Goal: Find specific page/section: Find specific page/section

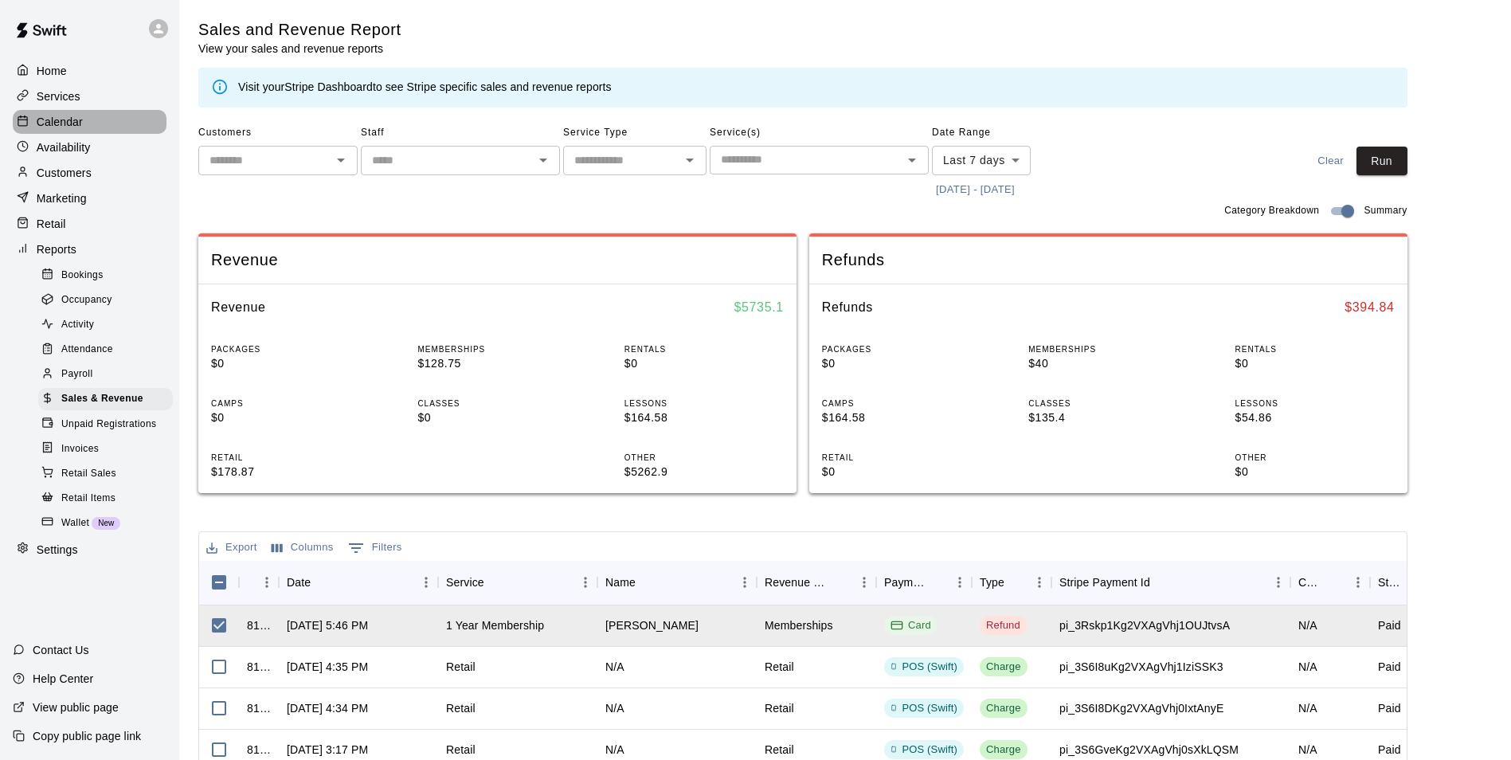
click at [61, 117] on p "Calendar" at bounding box center [60, 122] width 46 height 16
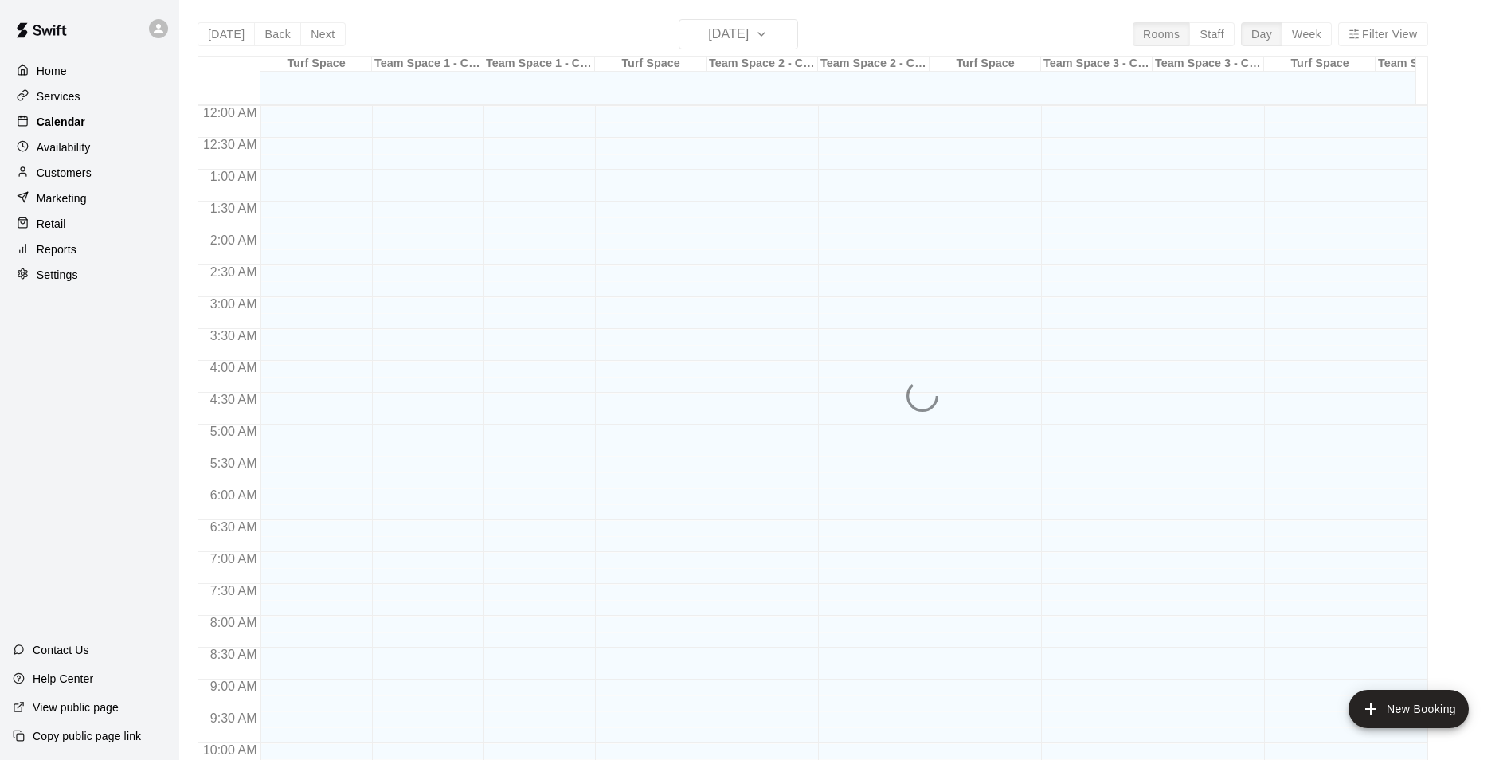
scroll to position [809, 0]
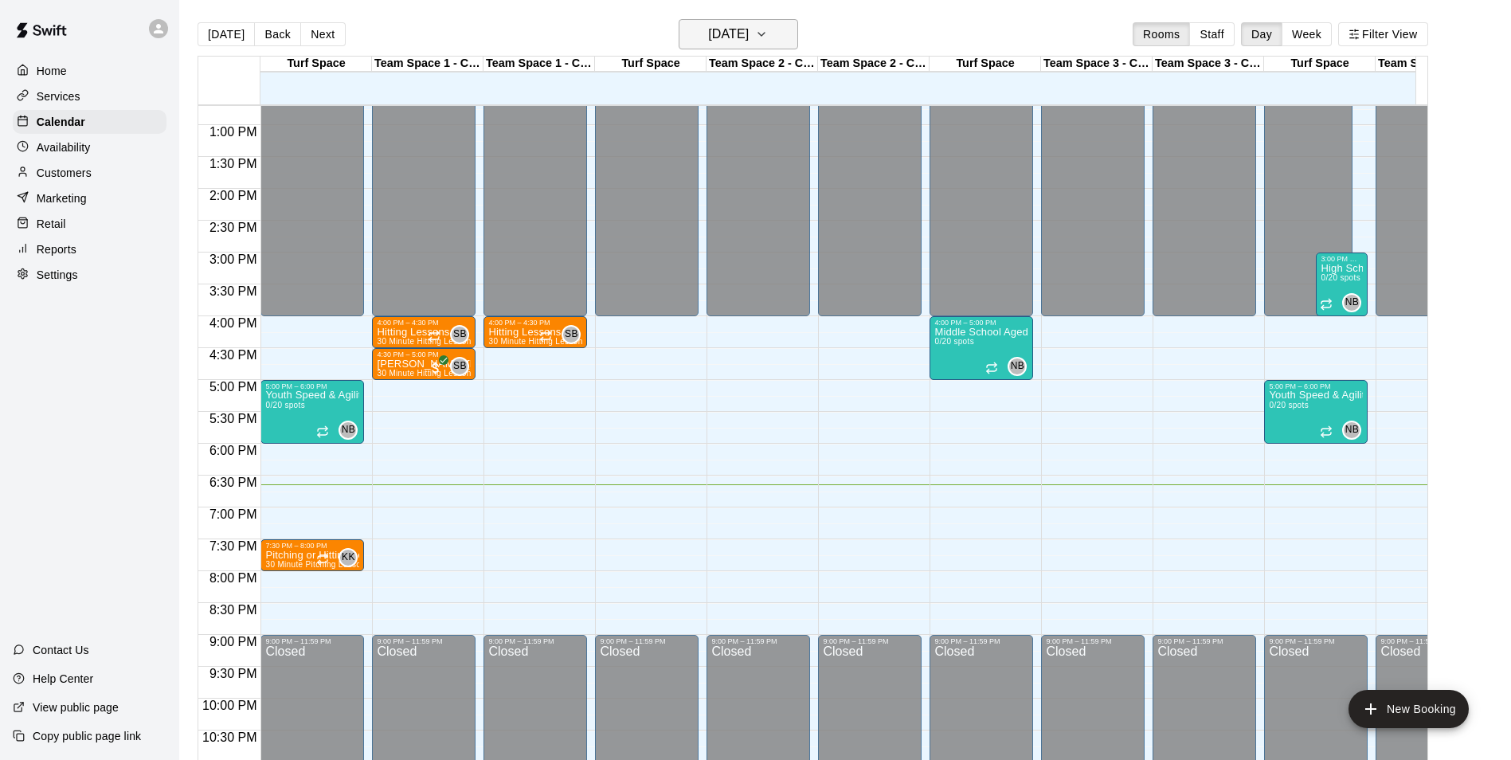
click at [768, 36] on icon "button" at bounding box center [761, 34] width 13 height 19
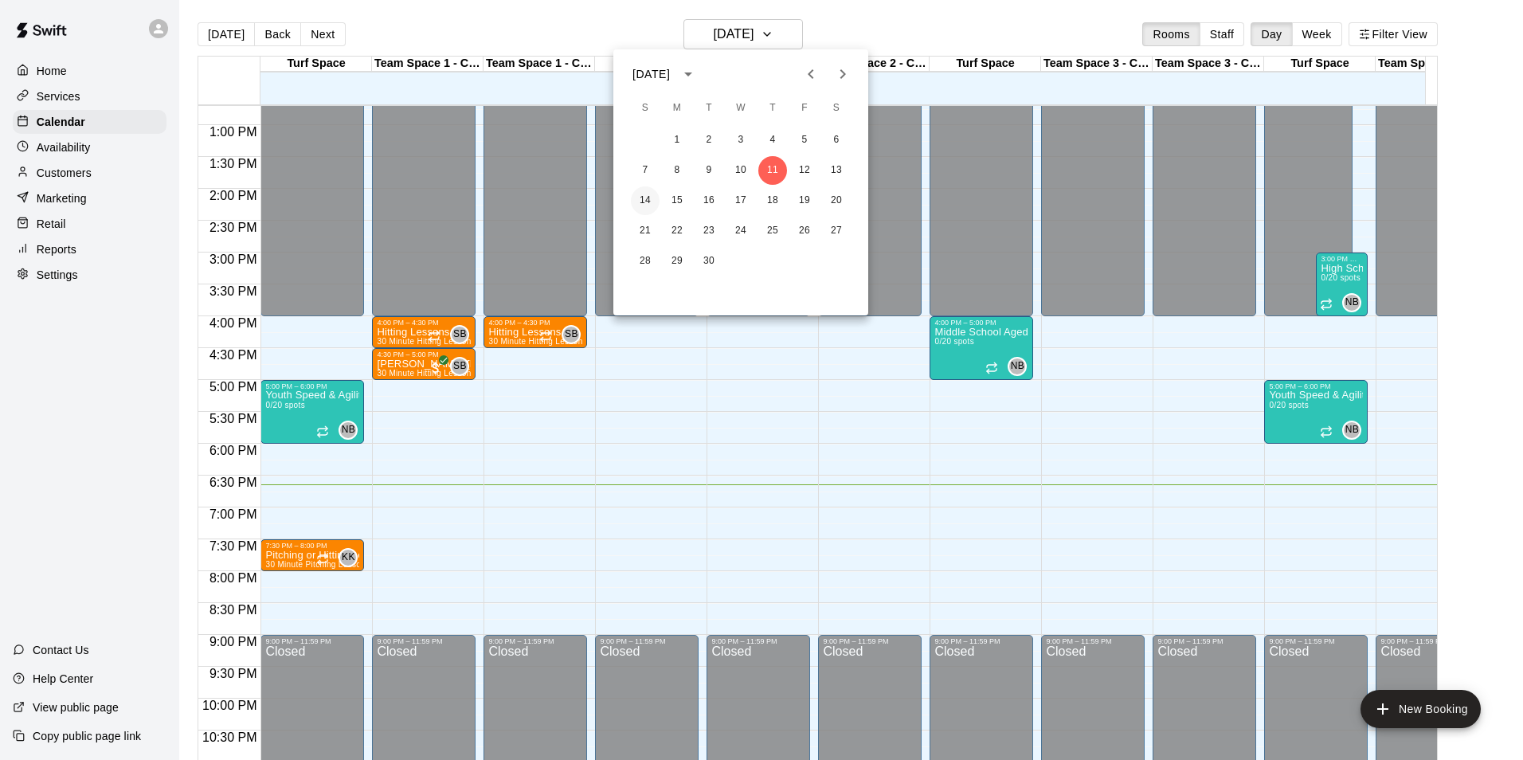
click at [642, 202] on button "14" at bounding box center [645, 200] width 29 height 29
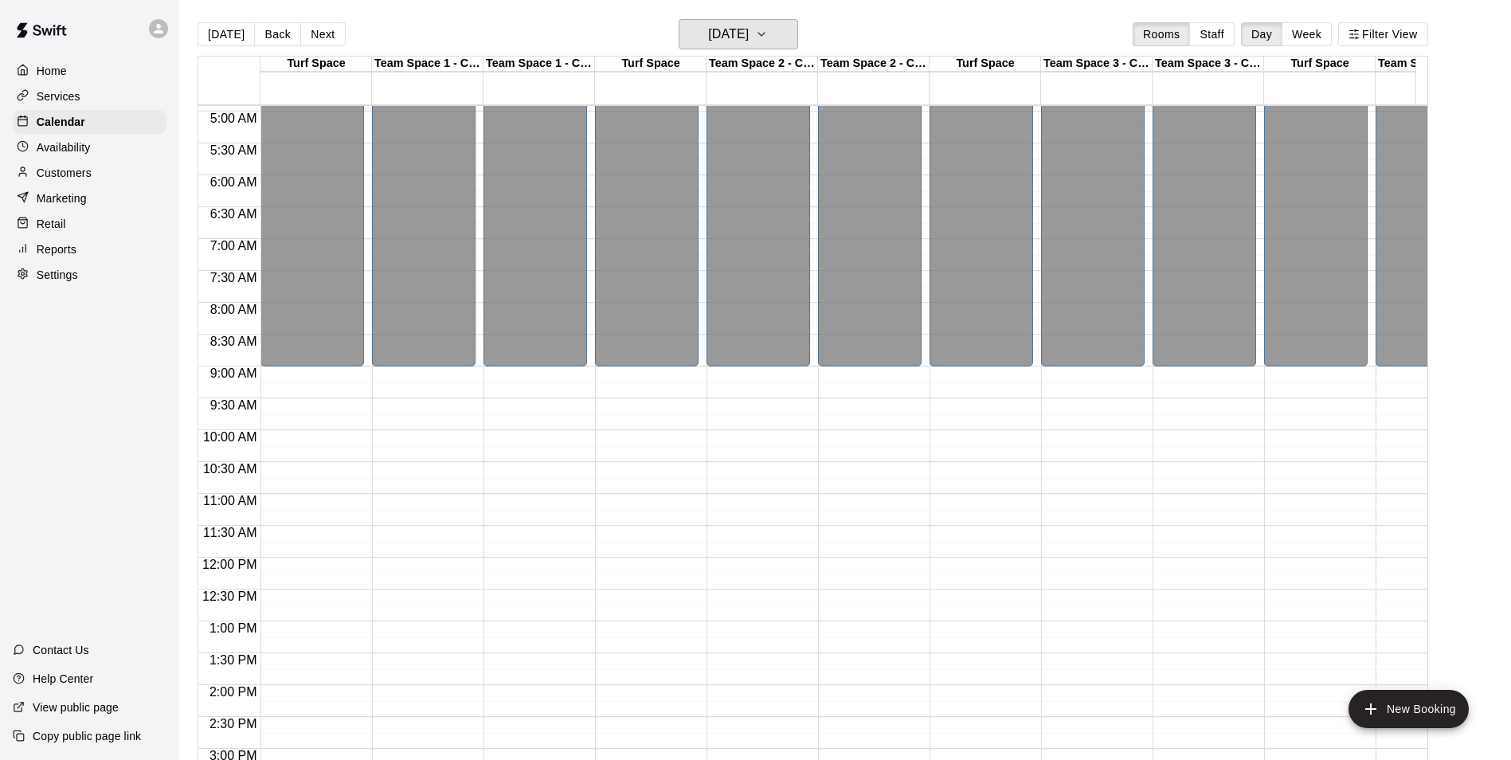
scroll to position [233, 0]
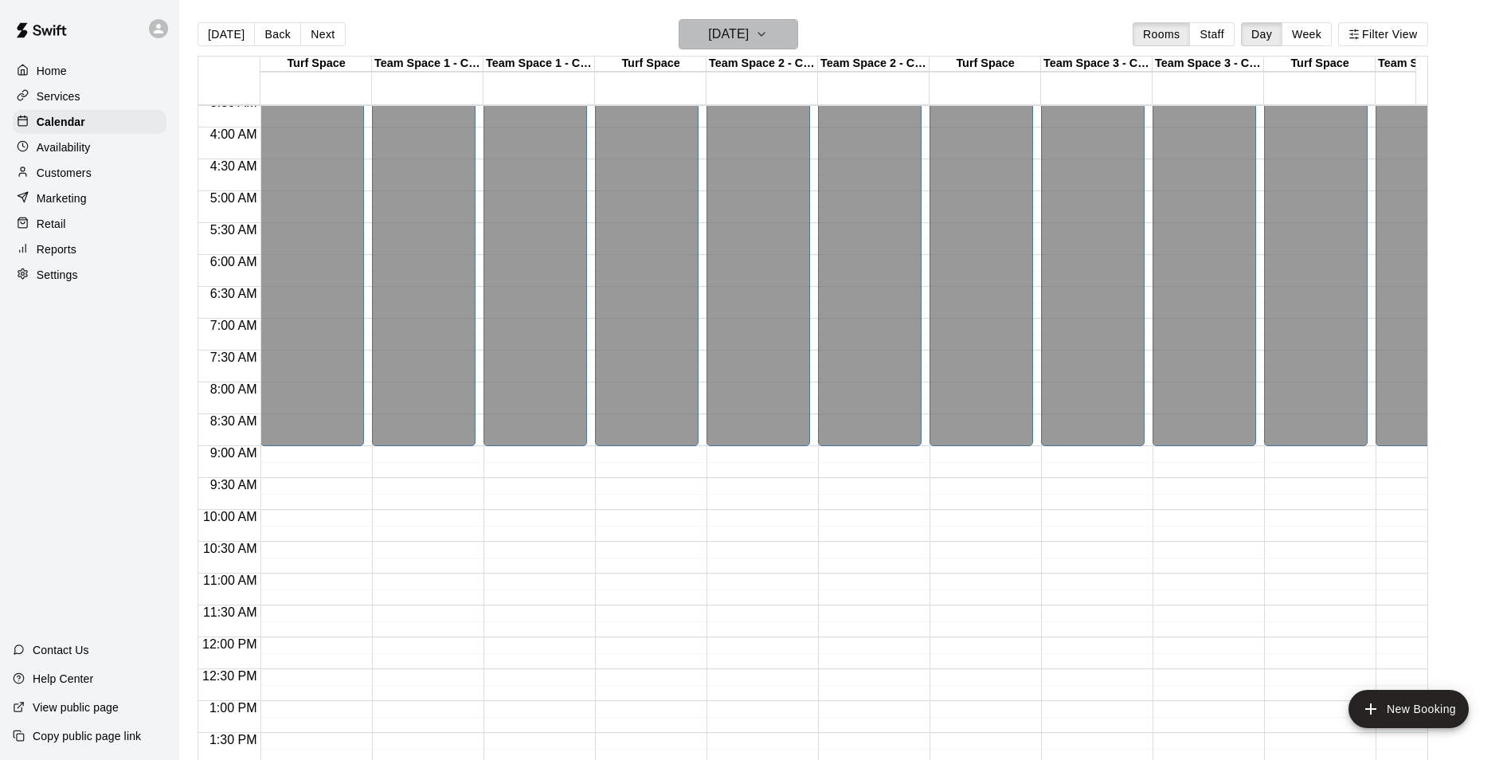
click at [749, 27] on h6 "[DATE]" at bounding box center [728, 34] width 41 height 22
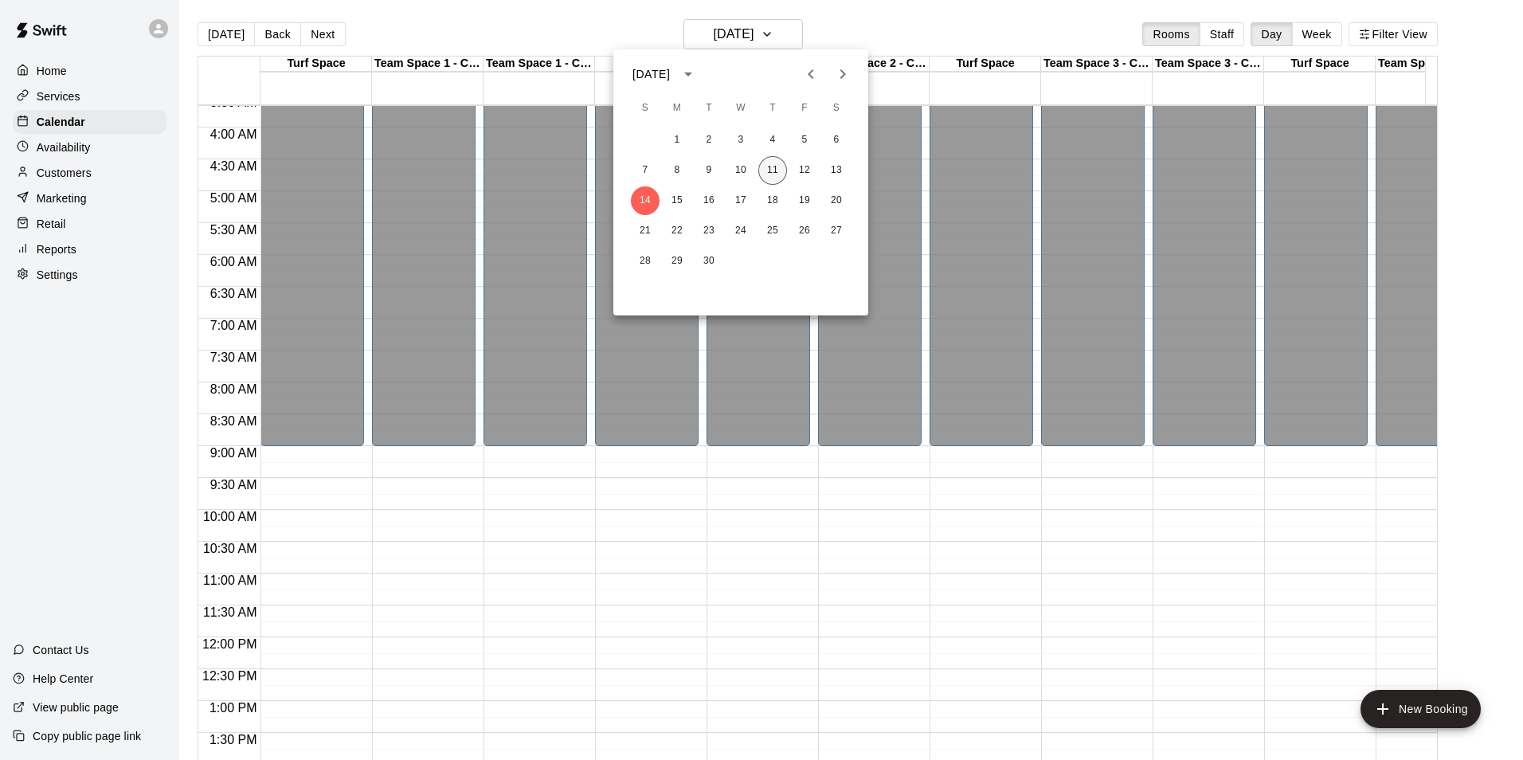
click at [770, 175] on button "11" at bounding box center [772, 170] width 29 height 29
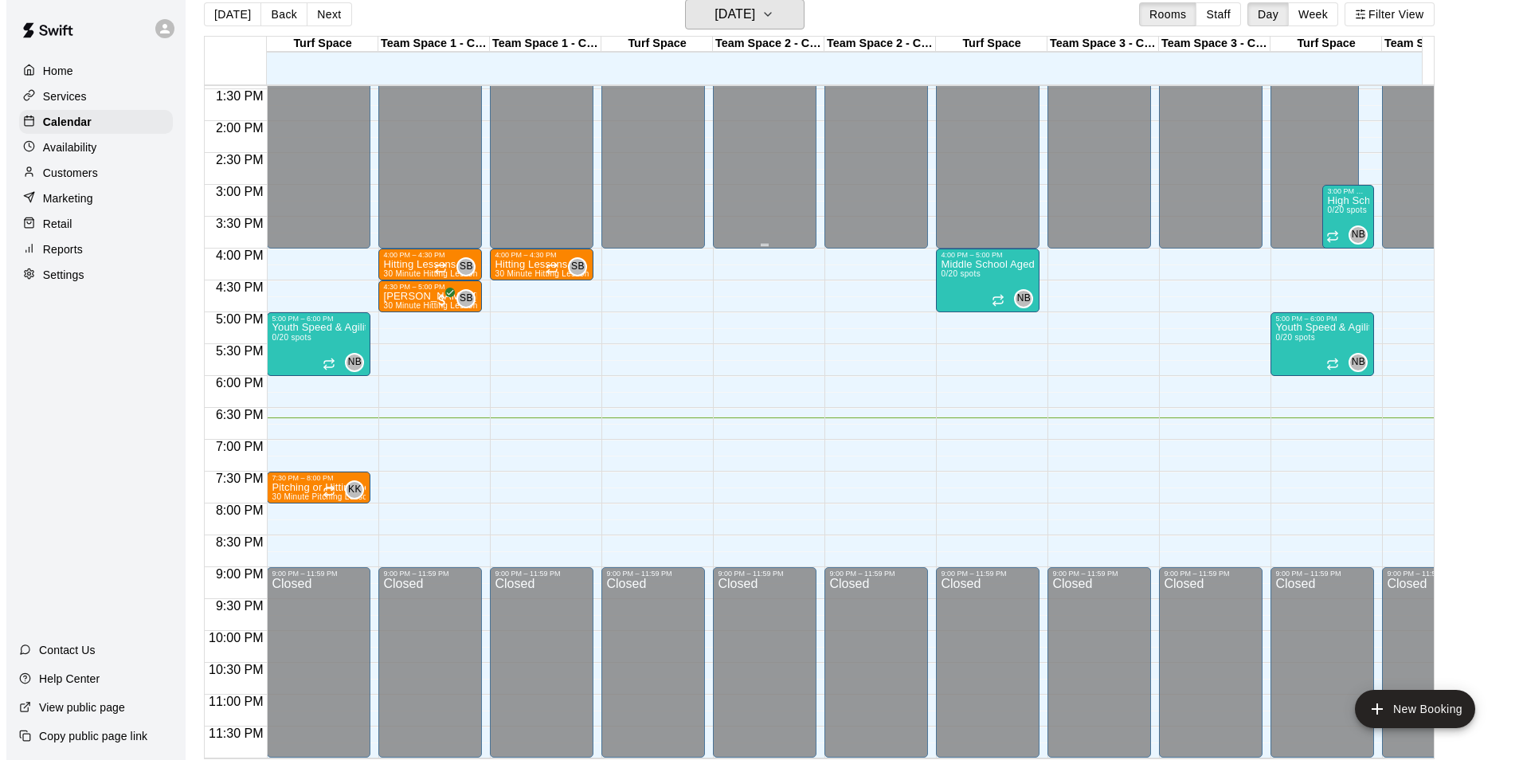
scroll to position [25, 0]
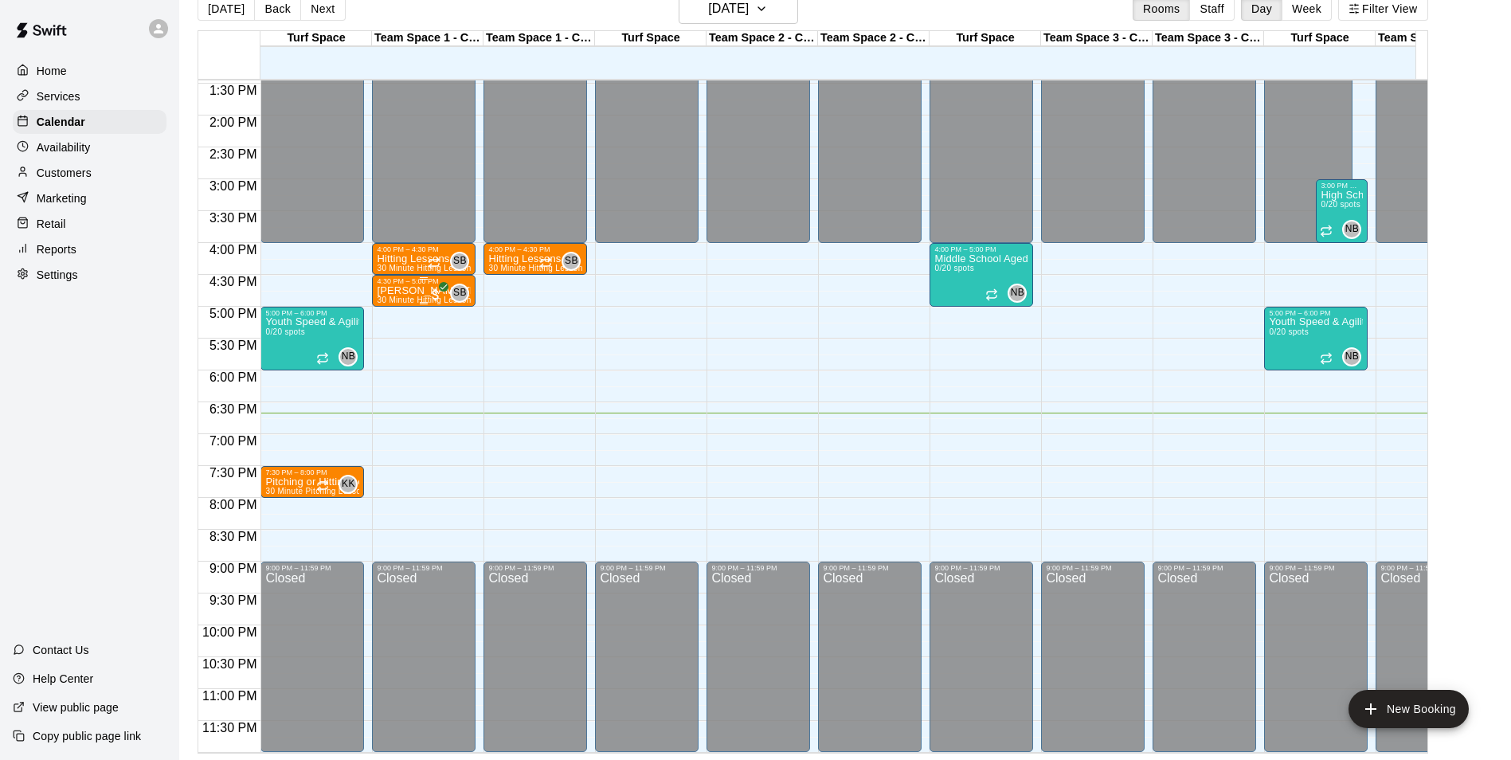
click at [413, 291] on p "[PERSON_NAME] [PERSON_NAME]" at bounding box center [424, 291] width 94 height 0
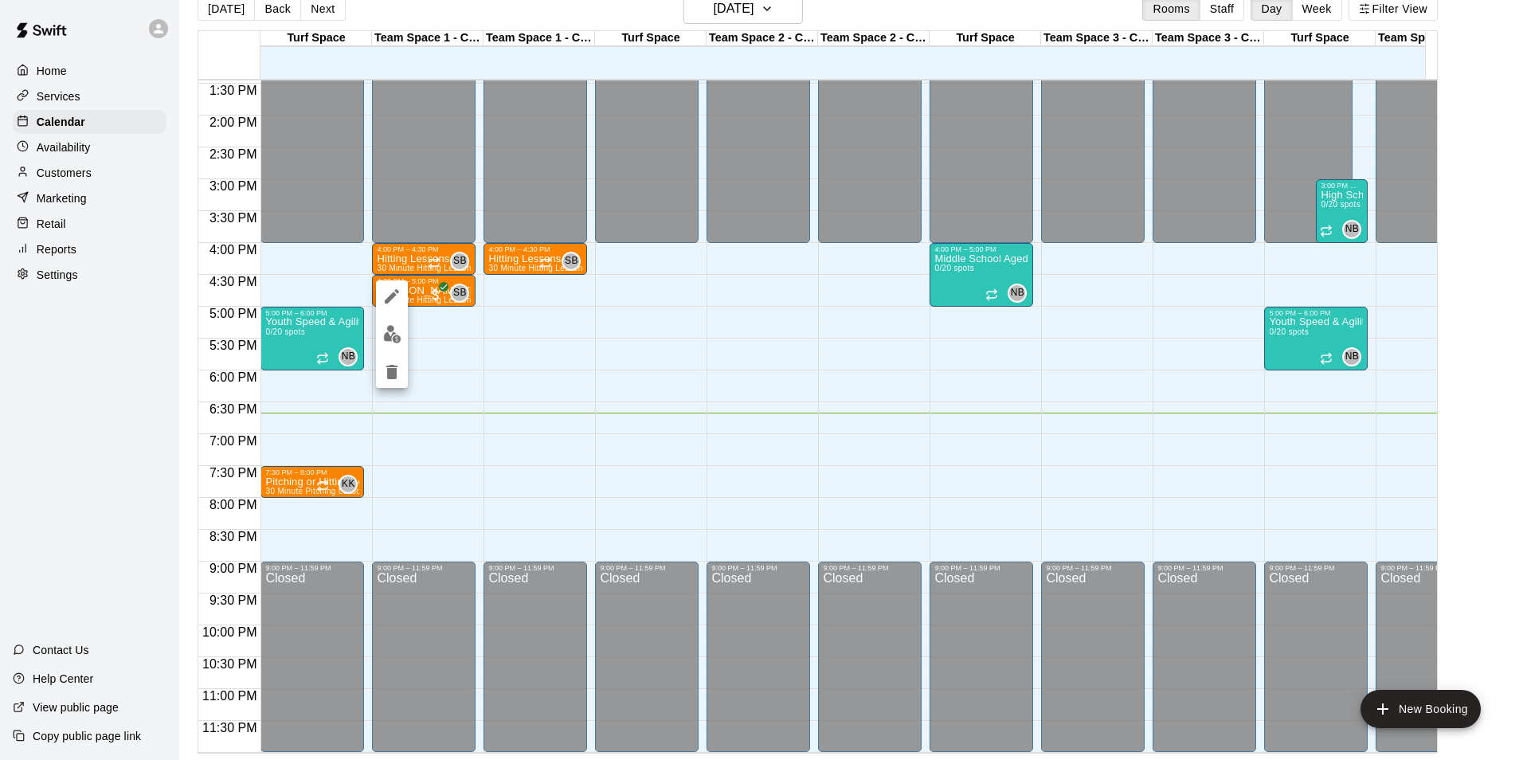
click at [438, 315] on div at bounding box center [761, 380] width 1523 height 760
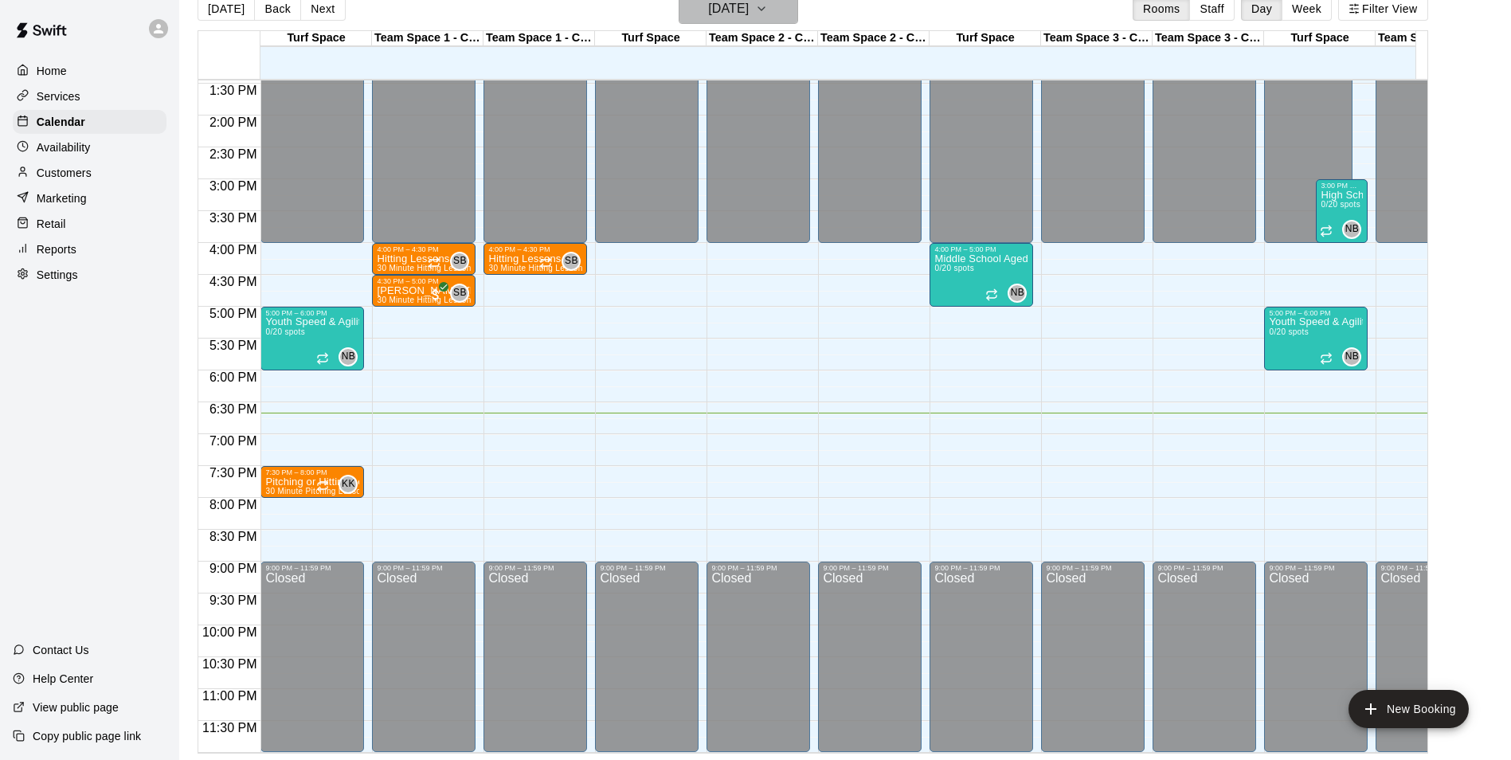
click at [723, 18] on h6 "[DATE]" at bounding box center [728, 9] width 41 height 22
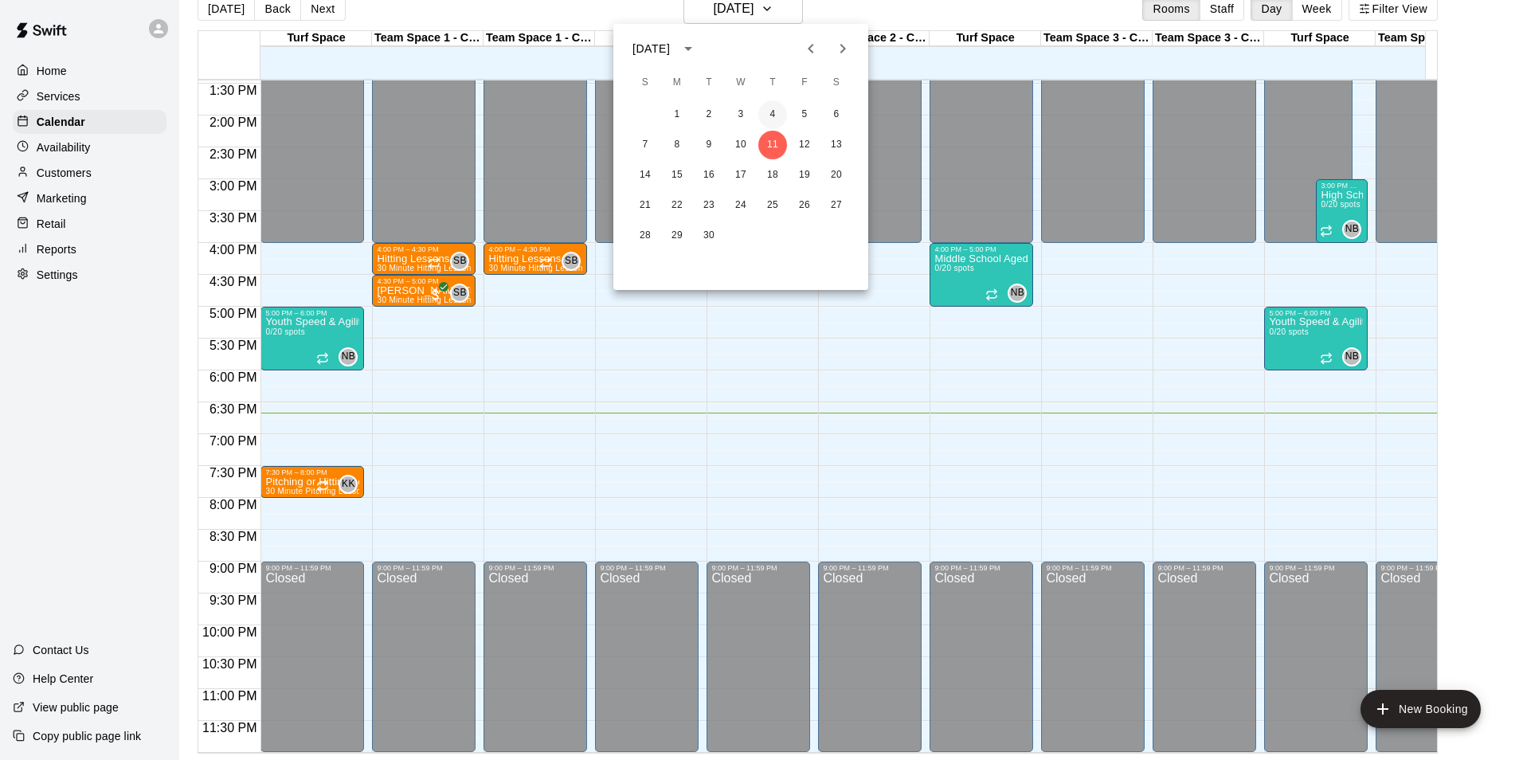
click at [777, 116] on button "4" at bounding box center [772, 114] width 29 height 29
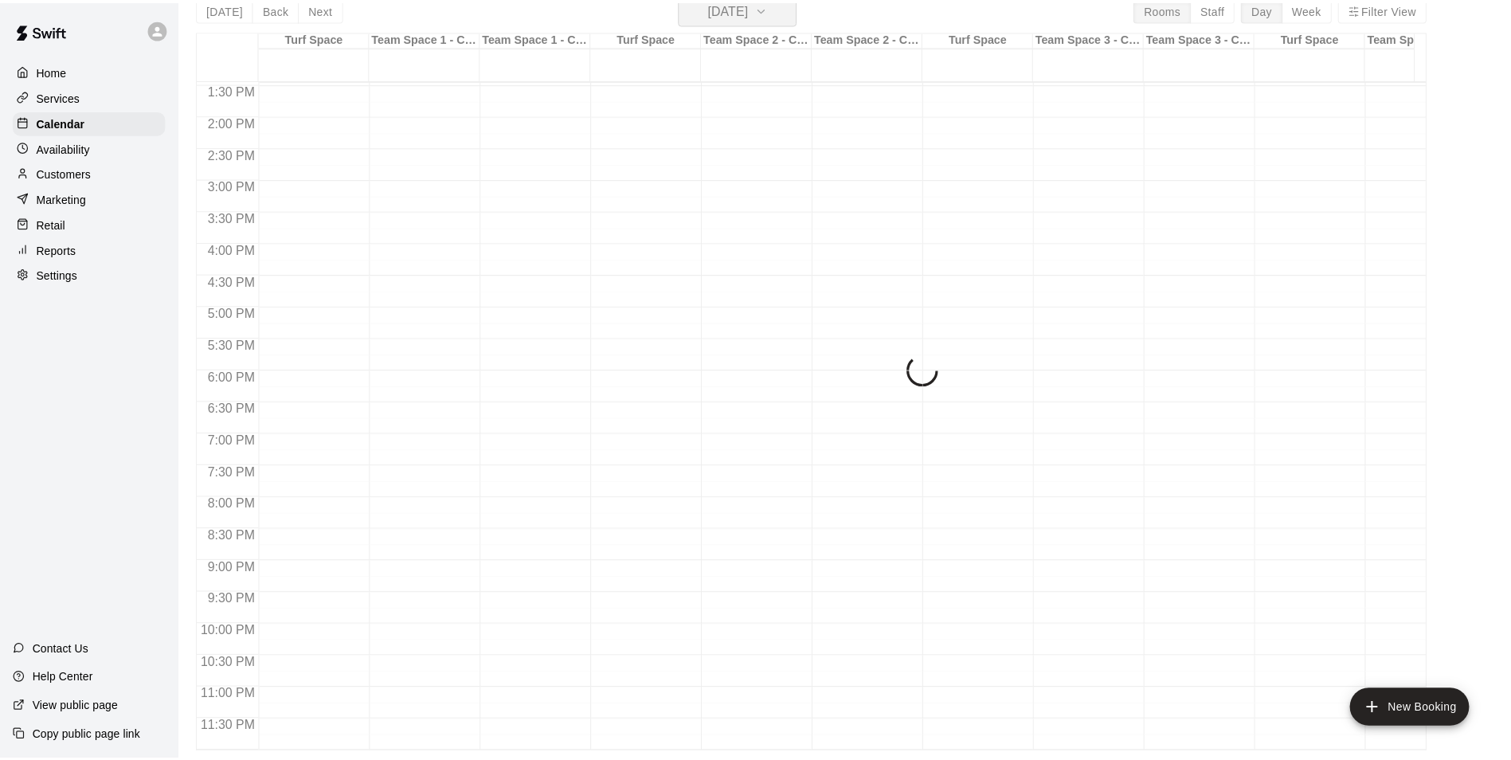
scroll to position [19, 0]
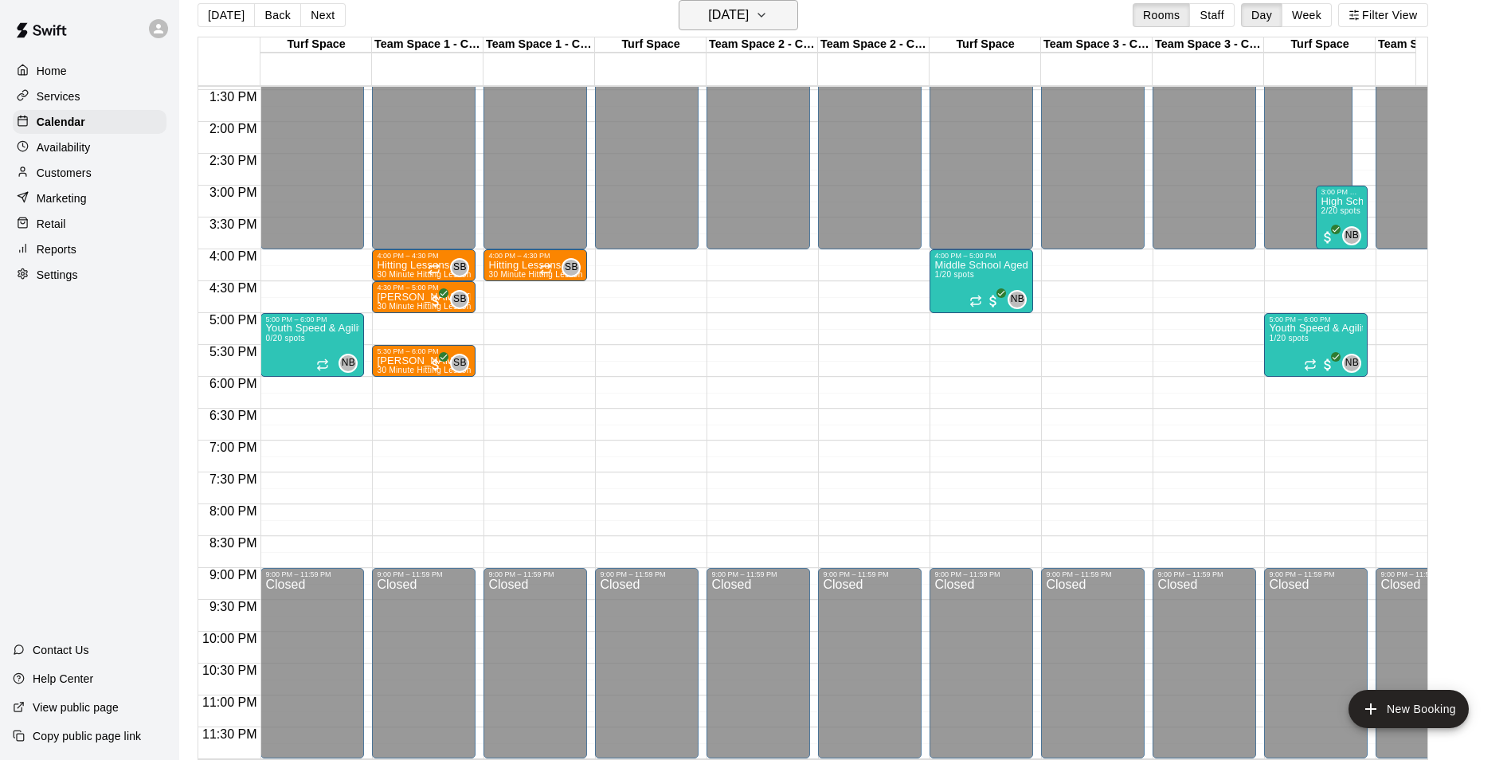
click at [768, 10] on icon "button" at bounding box center [761, 15] width 13 height 19
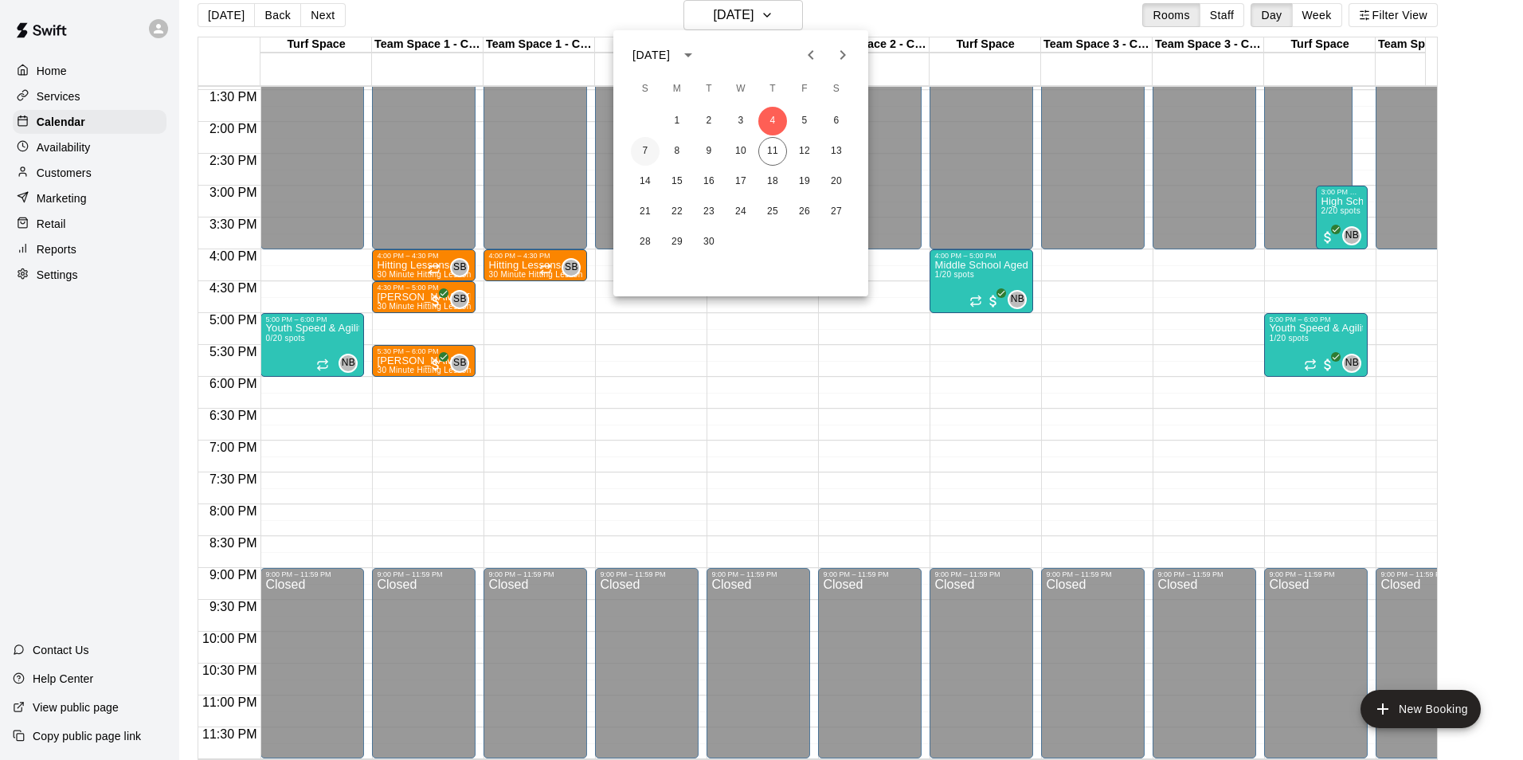
click at [644, 146] on button "7" at bounding box center [645, 151] width 29 height 29
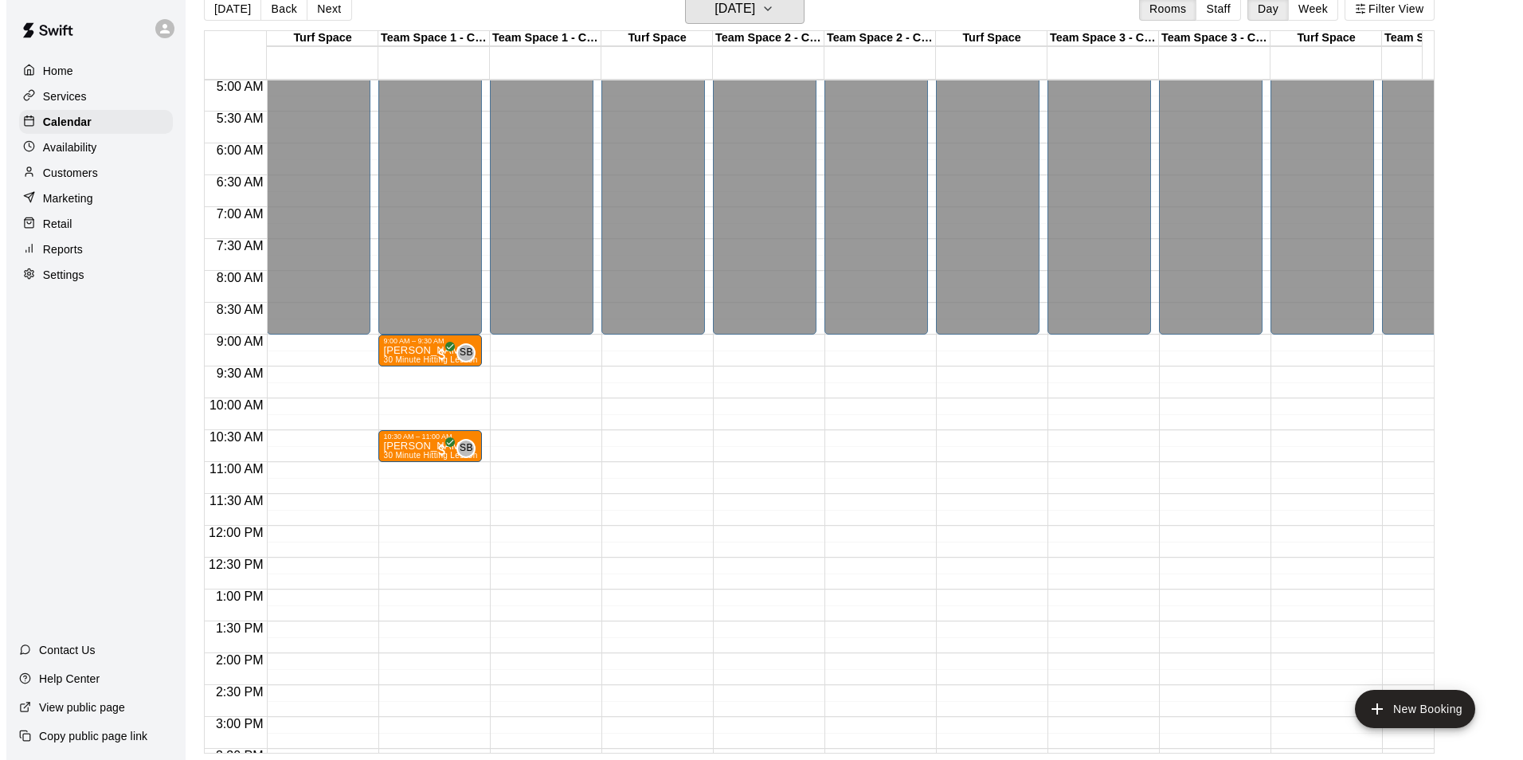
scroll to position [313, 0]
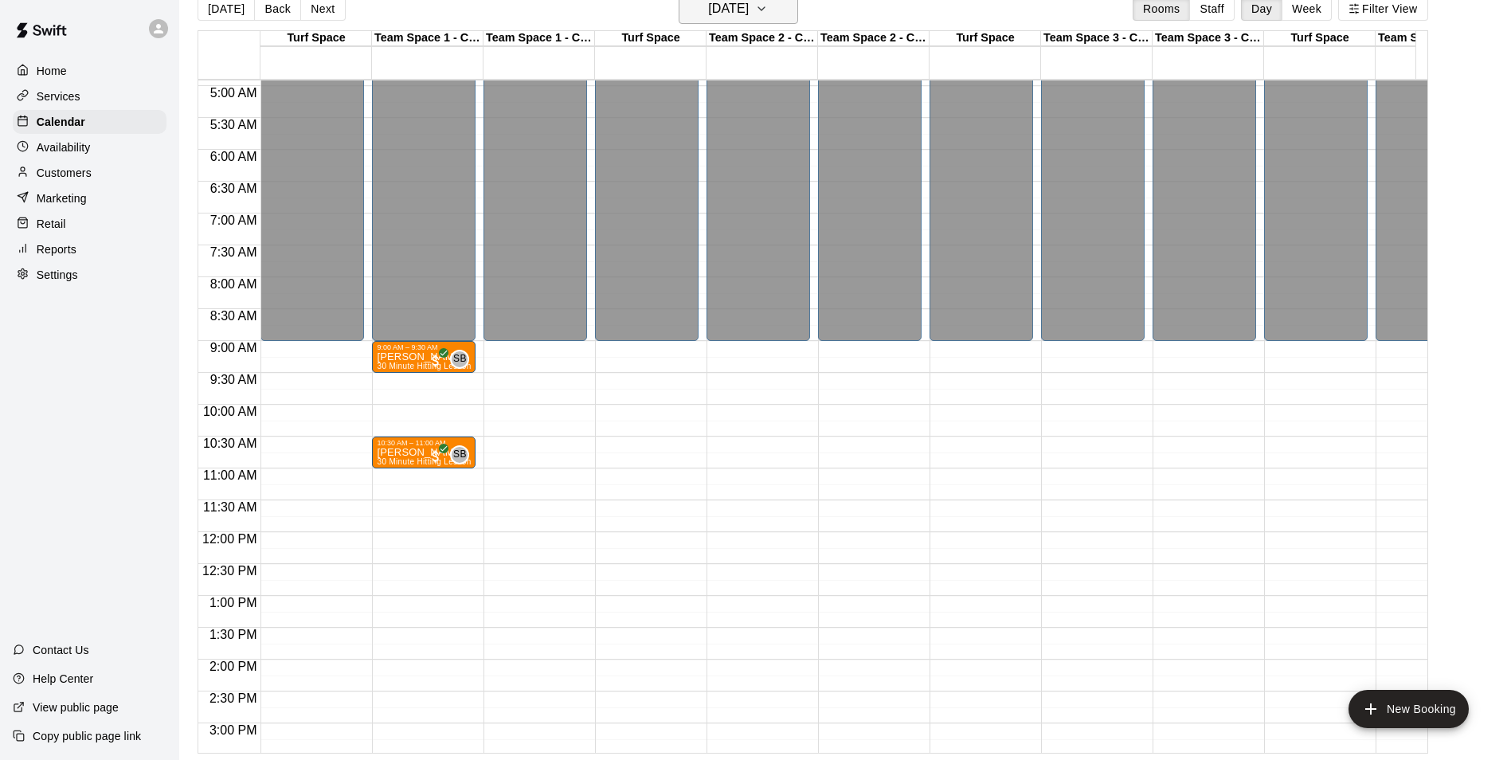
click at [768, 13] on icon "button" at bounding box center [761, 8] width 13 height 19
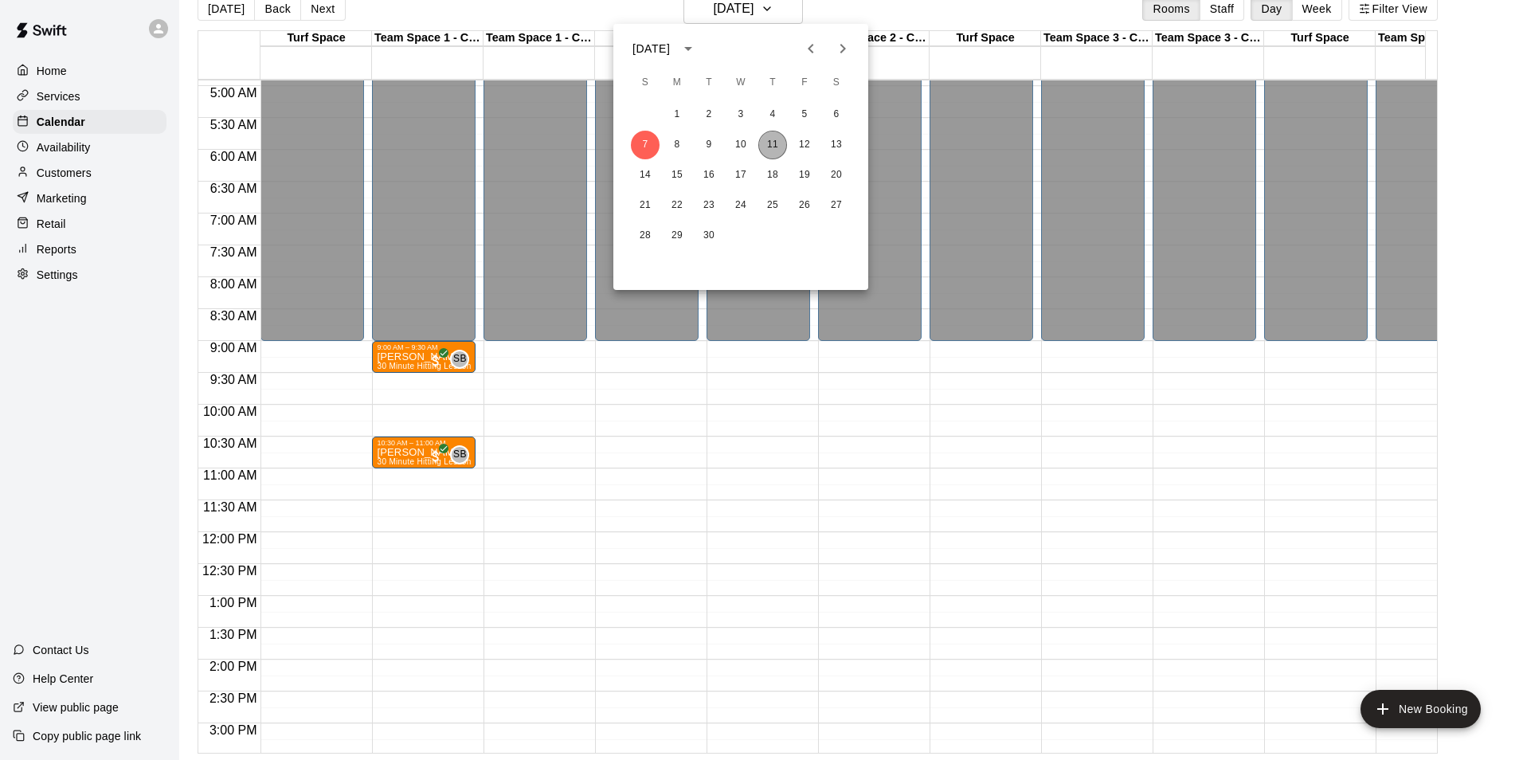
click at [778, 140] on button "11" at bounding box center [772, 145] width 29 height 29
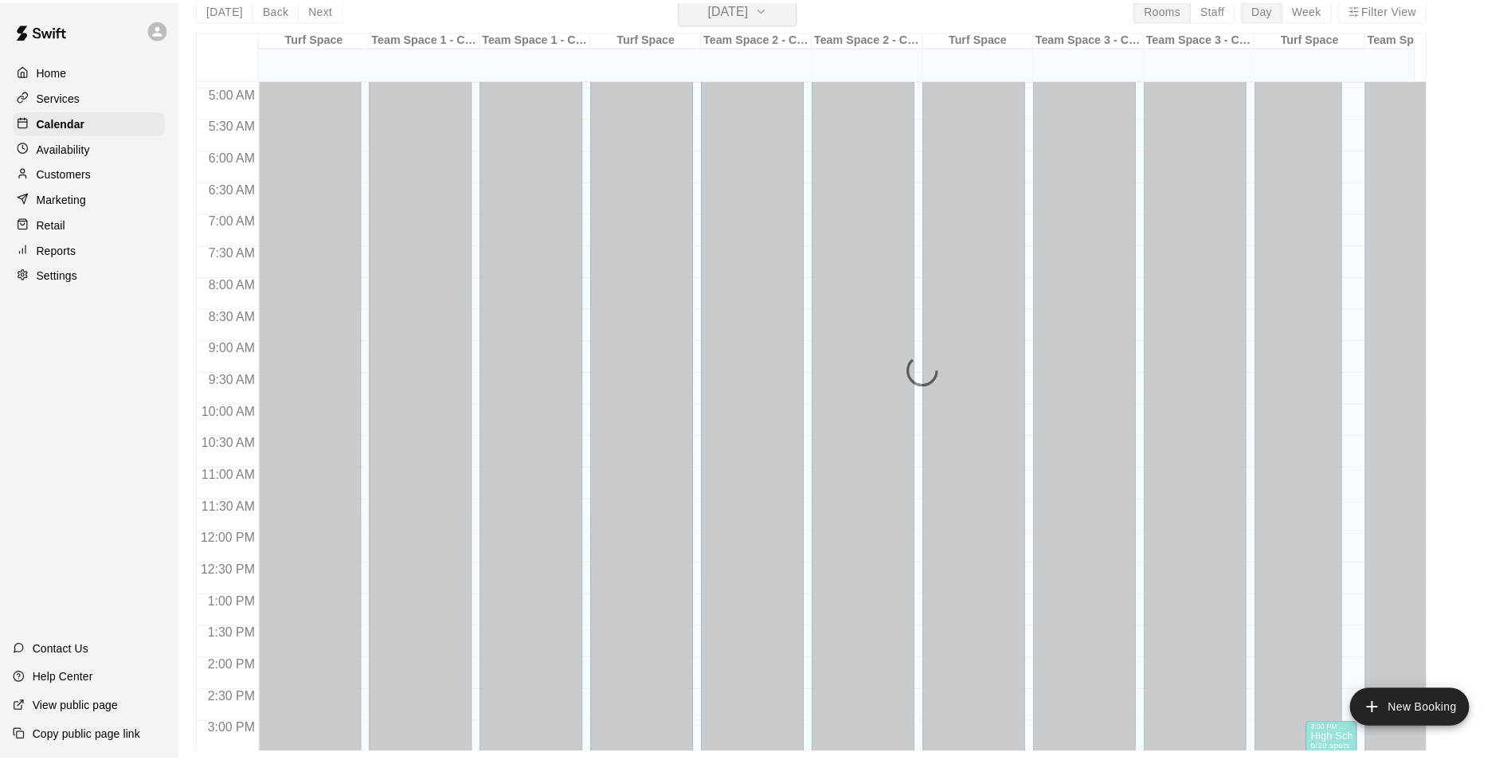
scroll to position [19, 0]
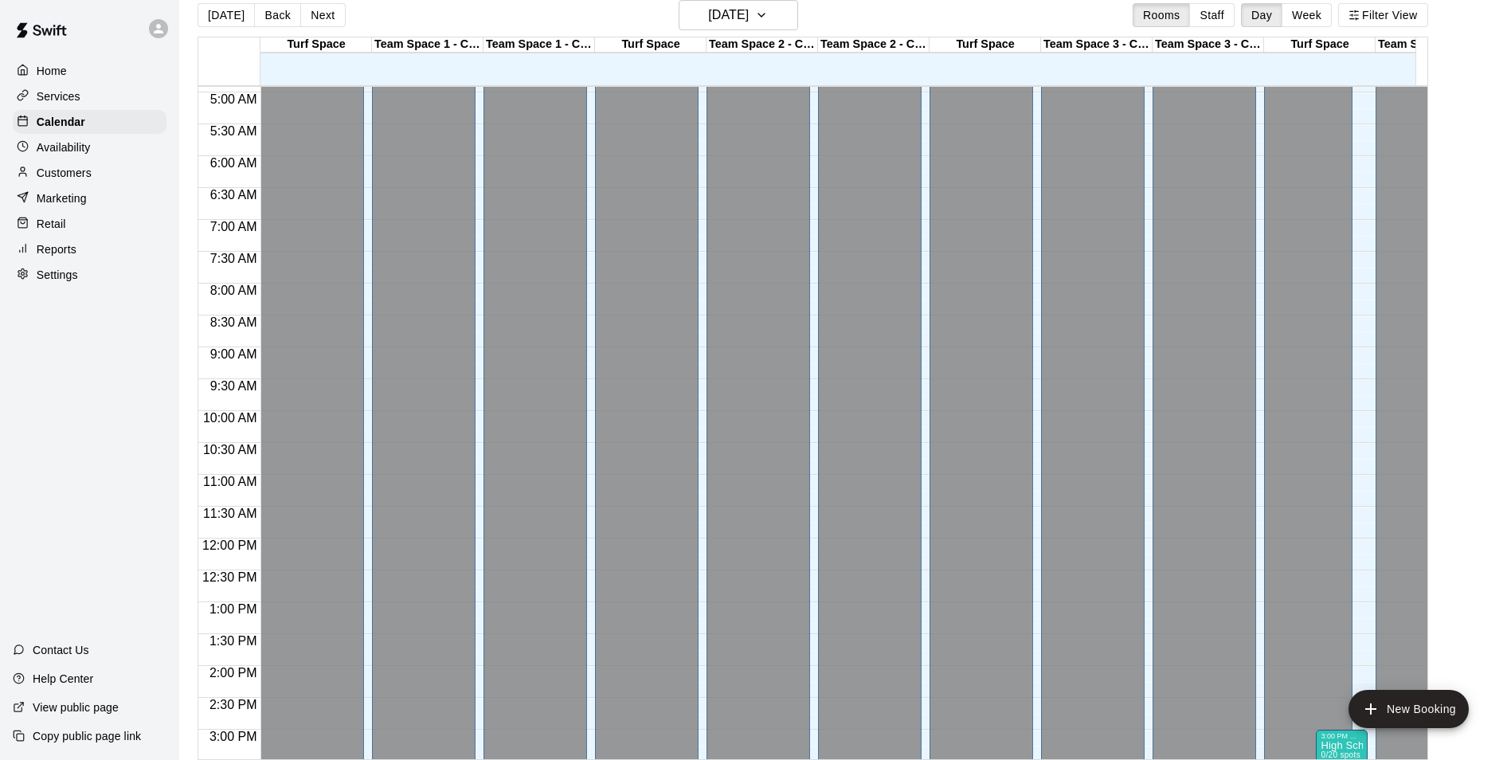
click at [72, 92] on p "Services" at bounding box center [59, 96] width 44 height 16
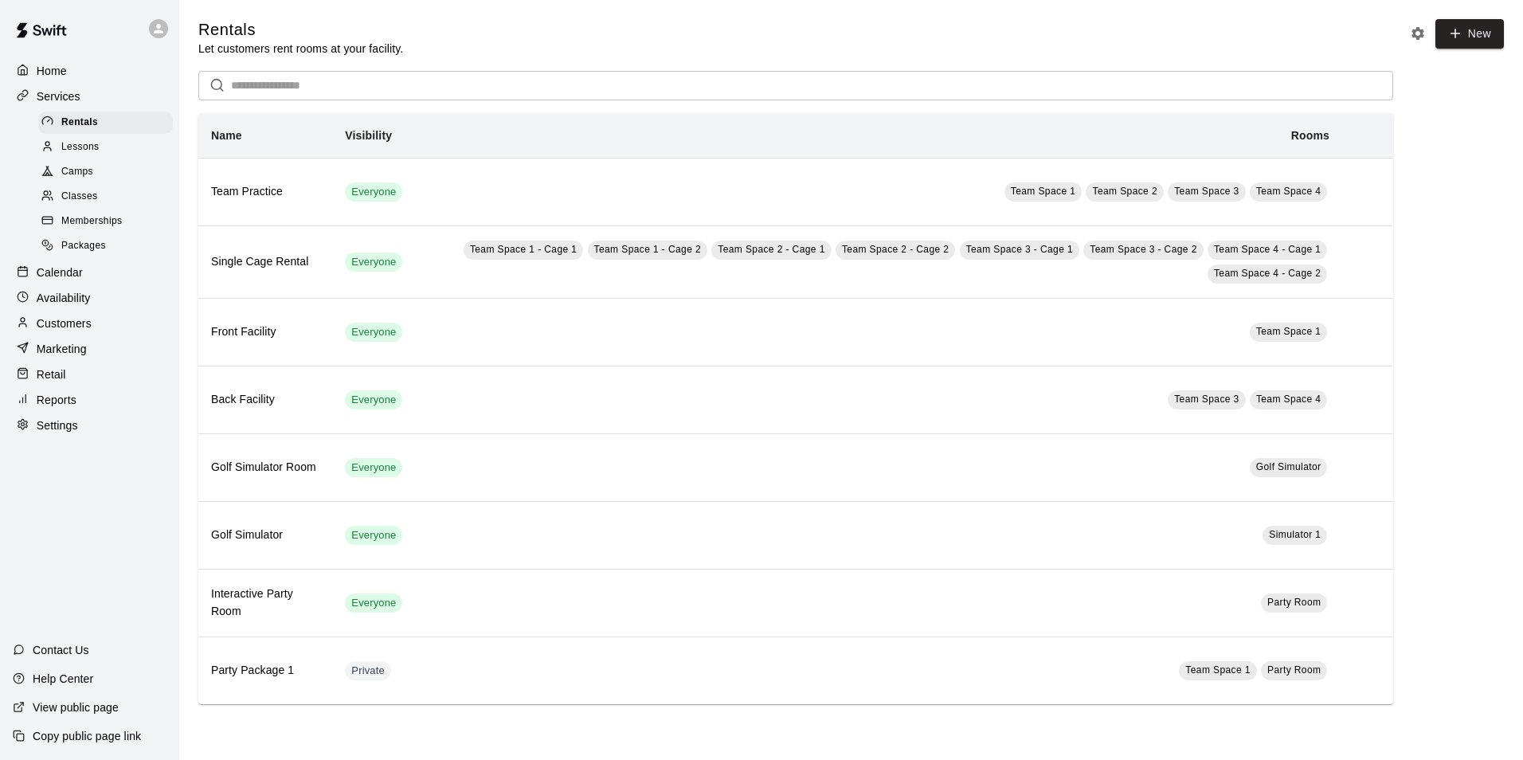
click at [70, 145] on span "Lessons" at bounding box center [80, 147] width 38 height 16
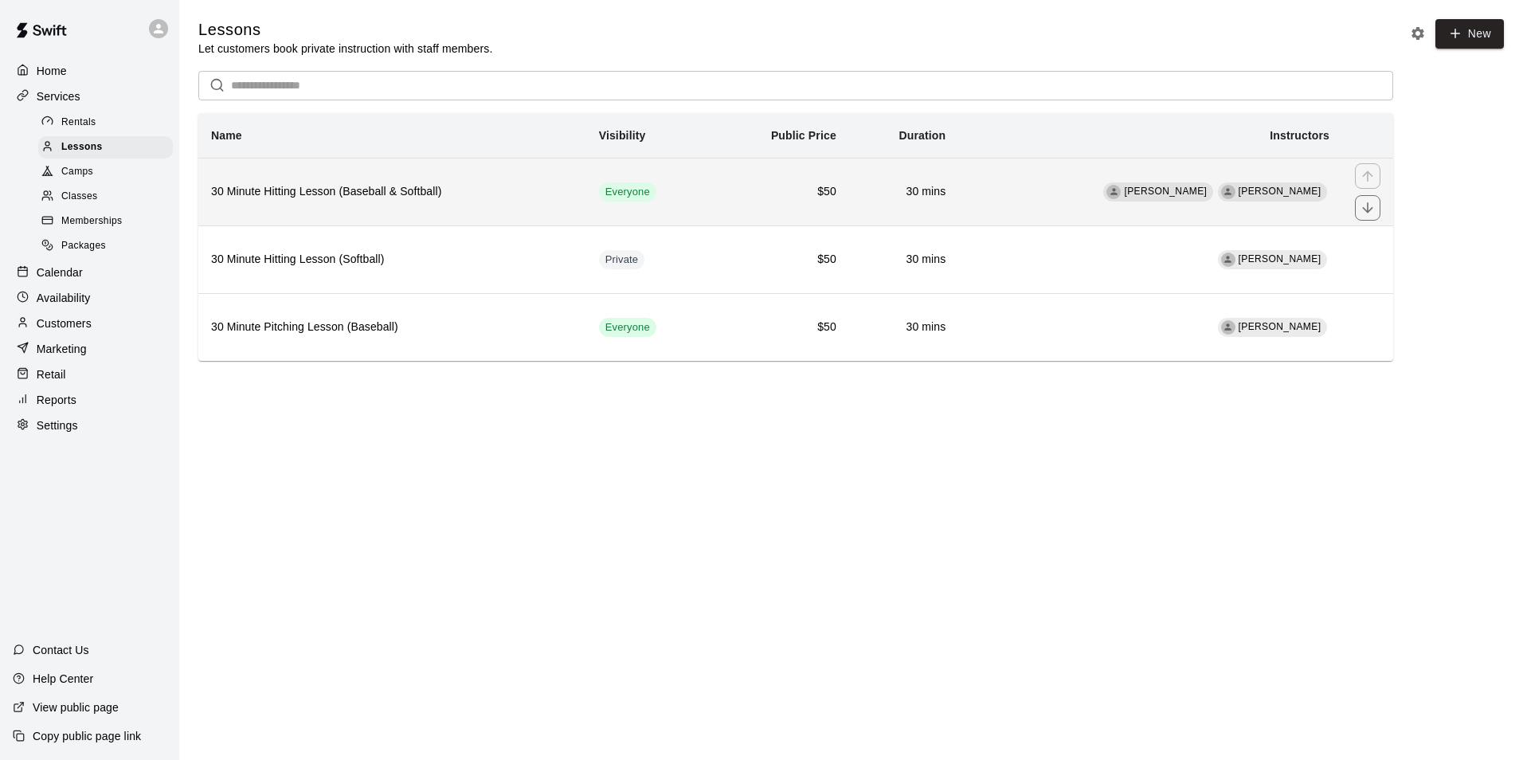
click at [425, 182] on th "30 Minute Hitting Lesson (Baseball & Softball)" at bounding box center [392, 192] width 388 height 68
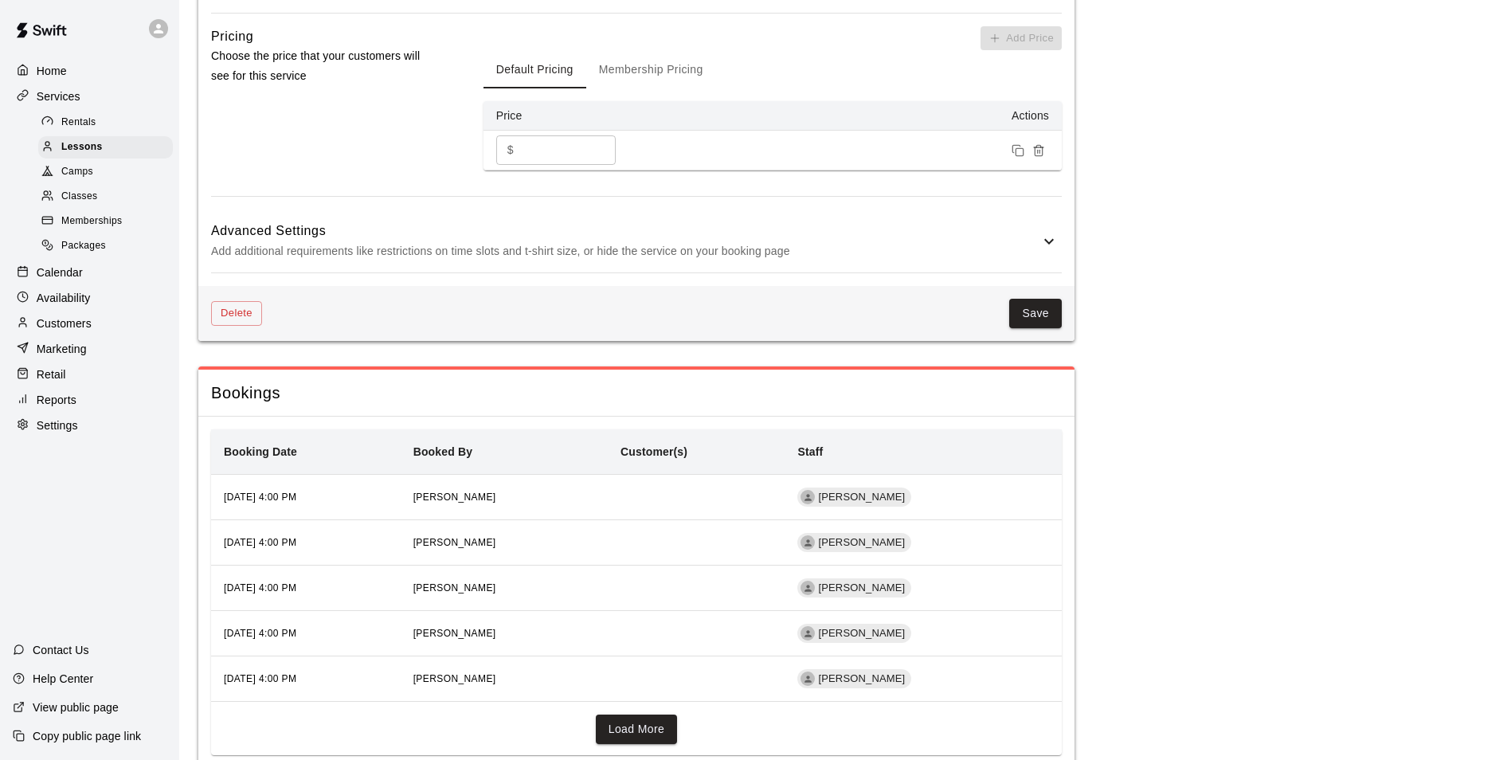
scroll to position [1575, 0]
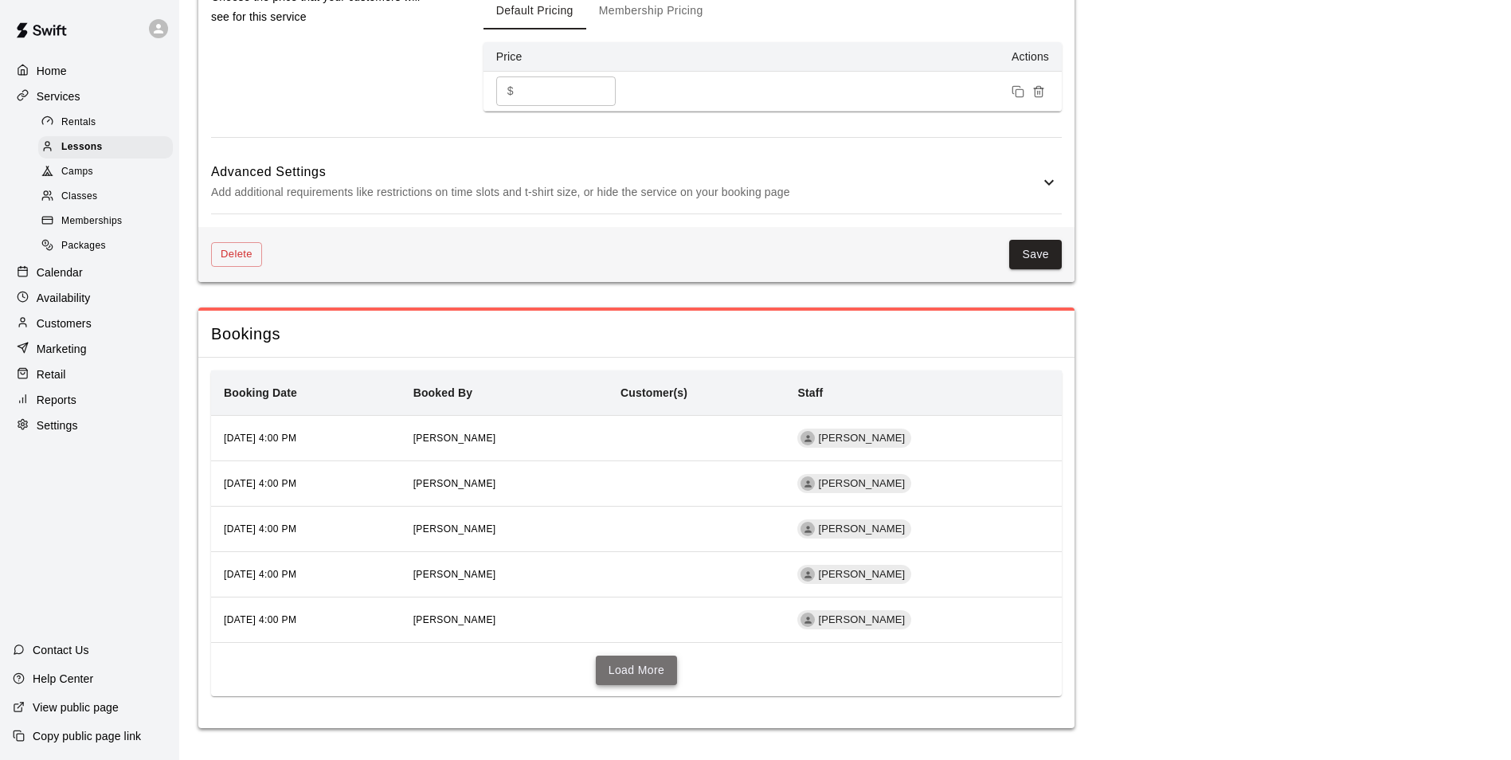
click at [631, 676] on button "Load More" at bounding box center [637, 670] width 82 height 29
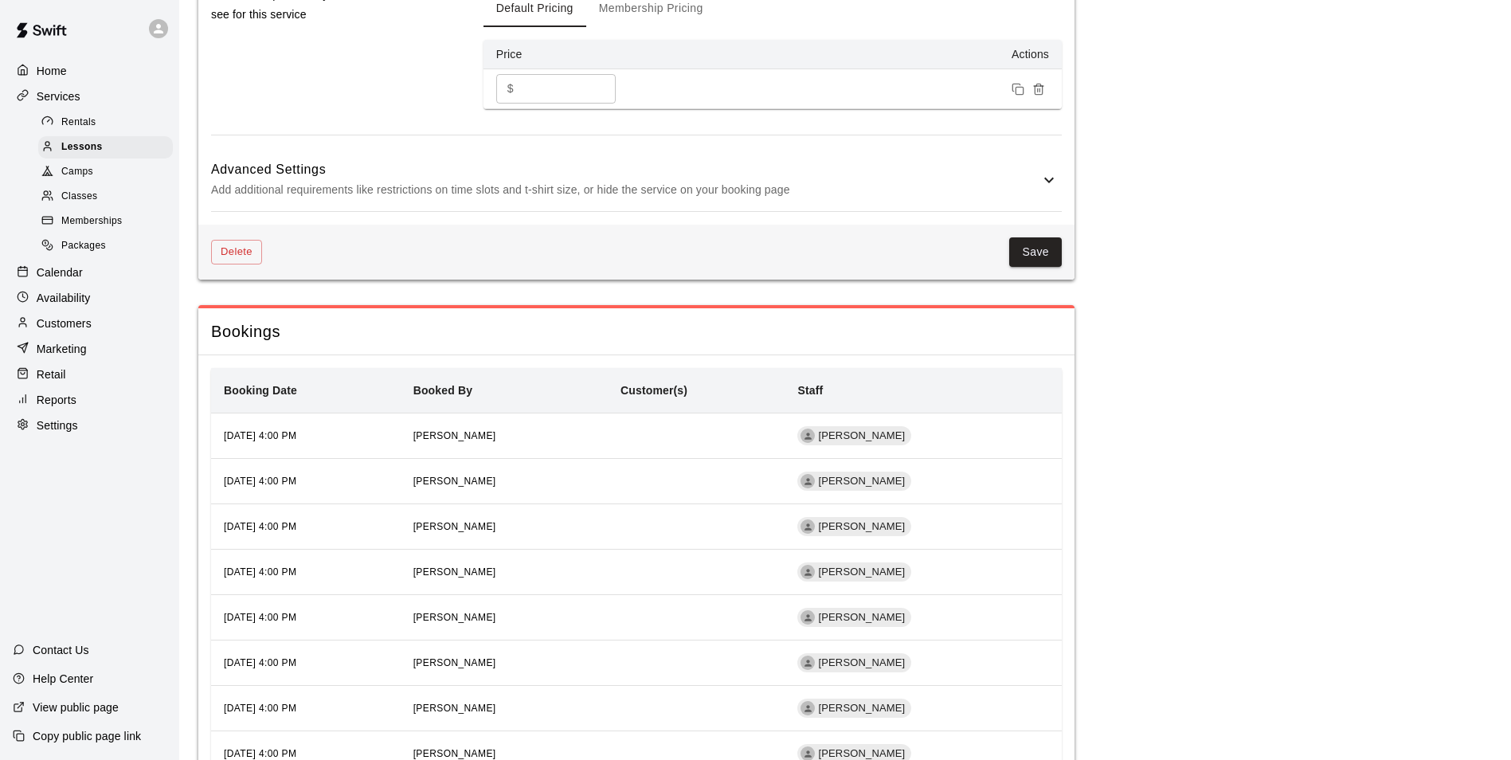
scroll to position [1802, 0]
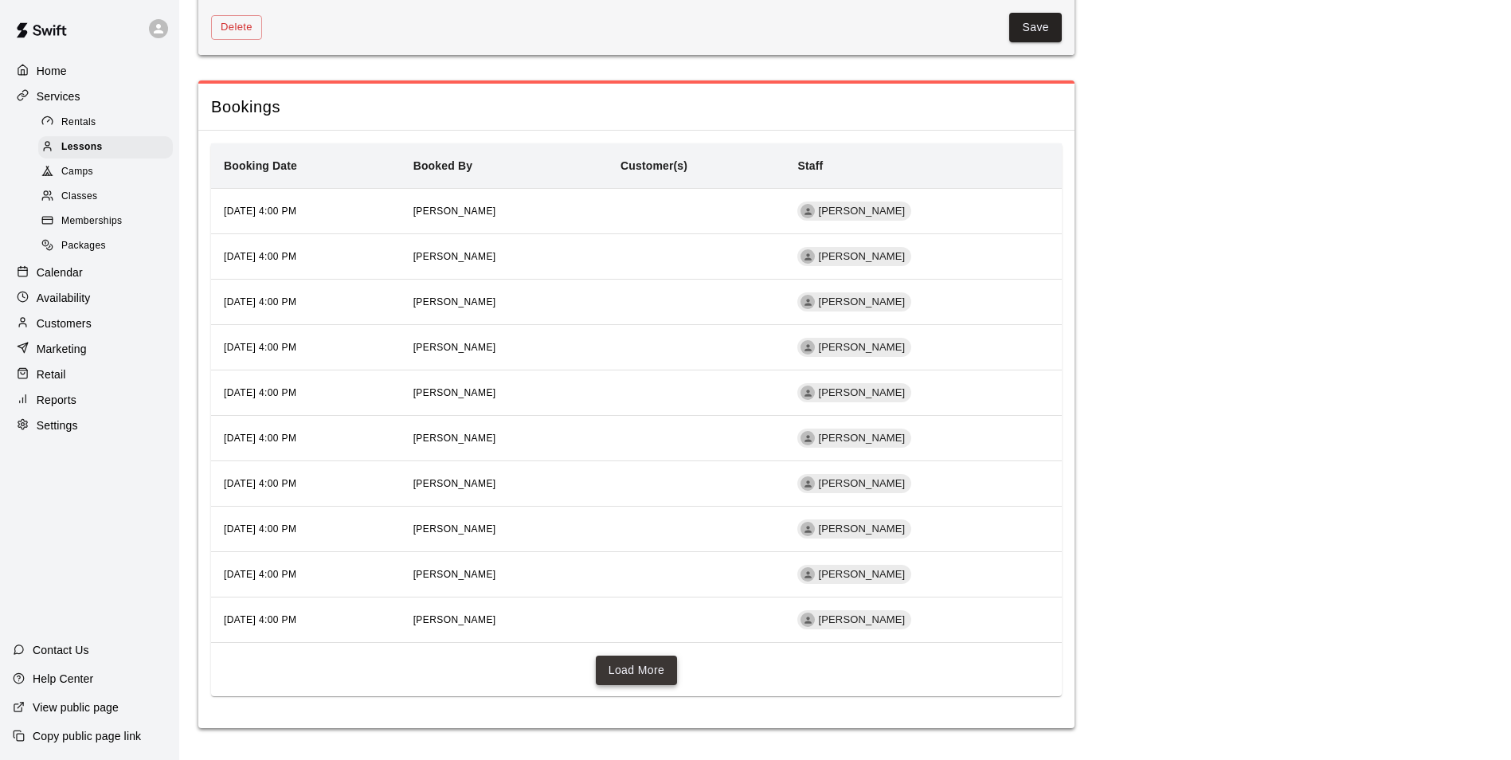
click at [631, 670] on button "Load More" at bounding box center [637, 670] width 82 height 29
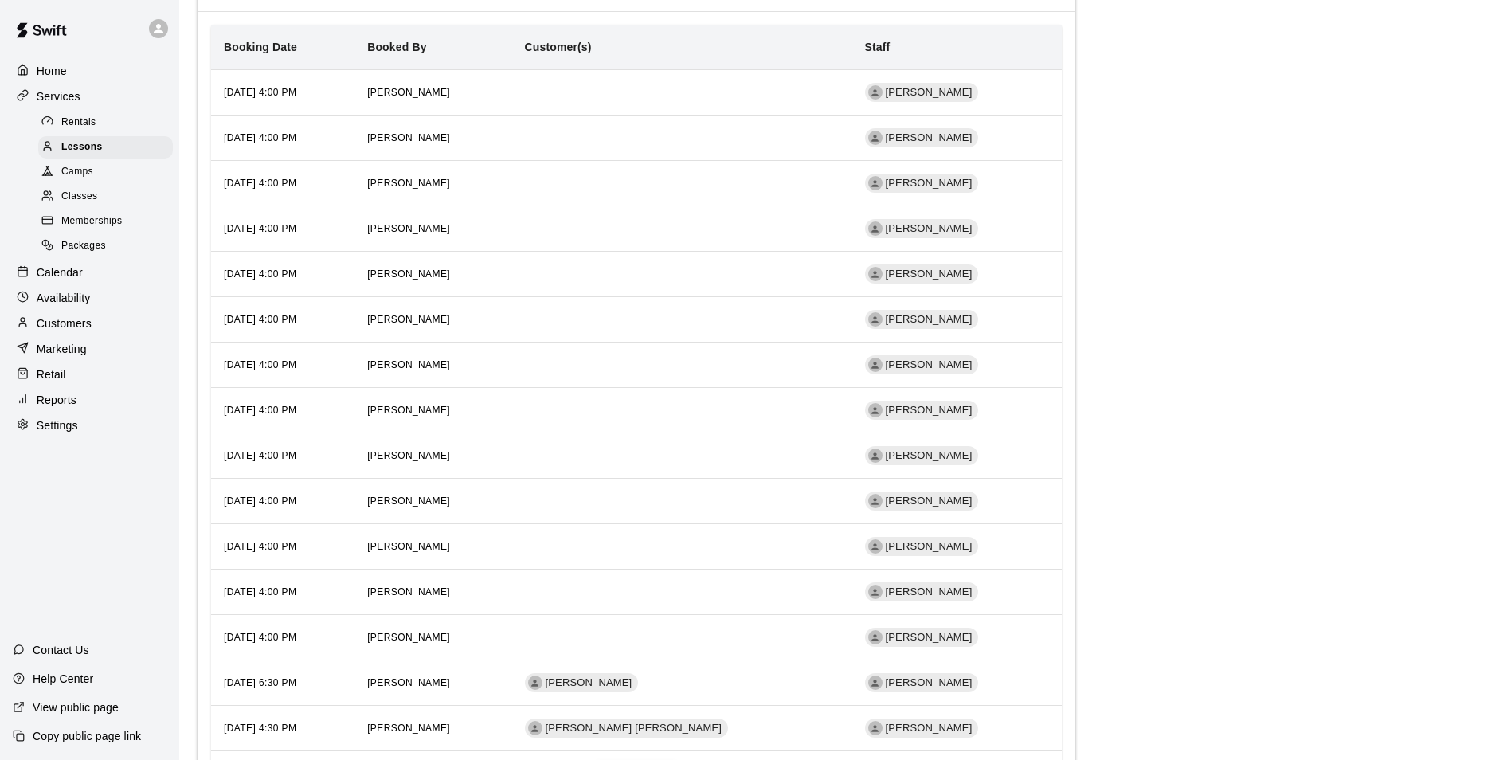
scroll to position [2029, 0]
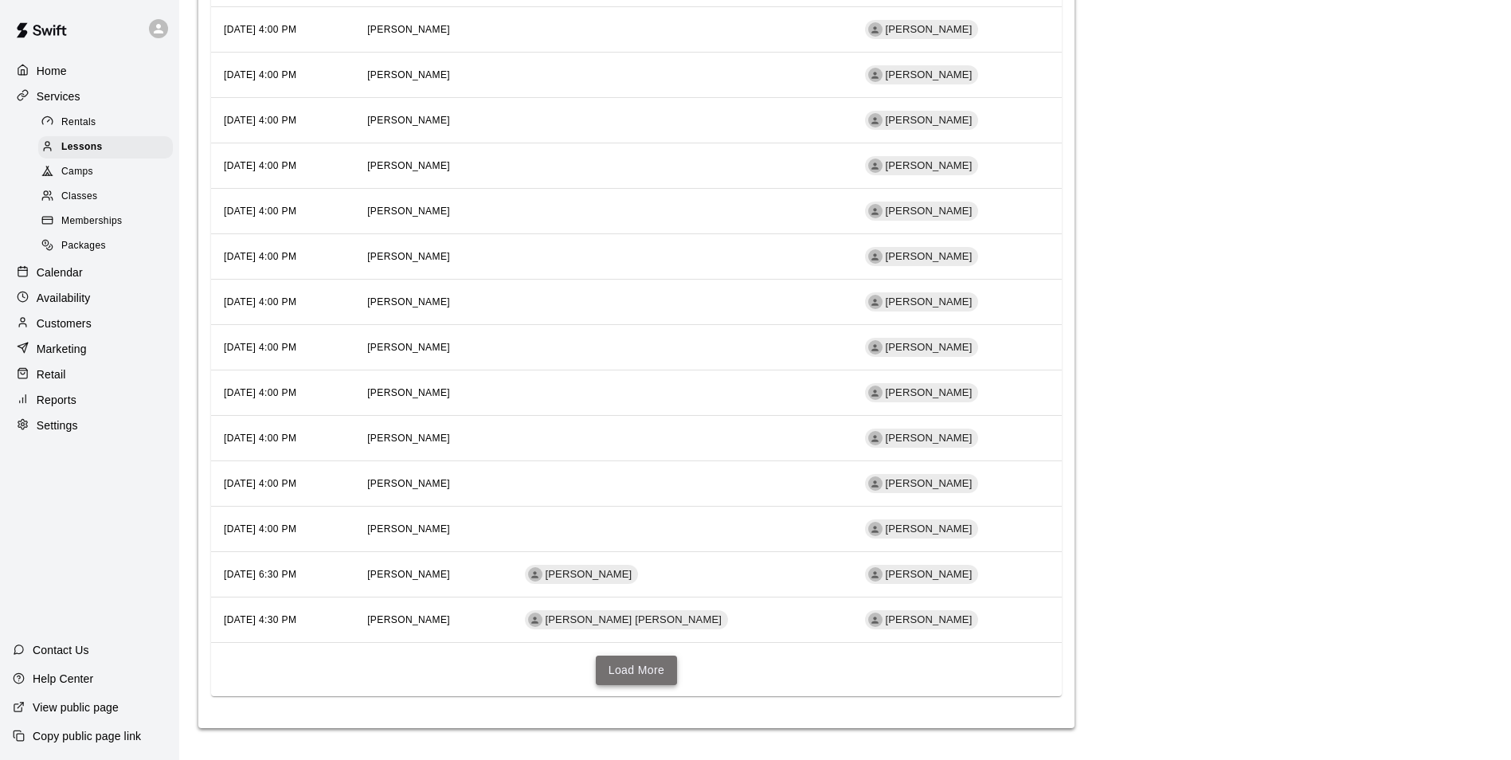
click at [652, 678] on button "Load More" at bounding box center [637, 670] width 82 height 29
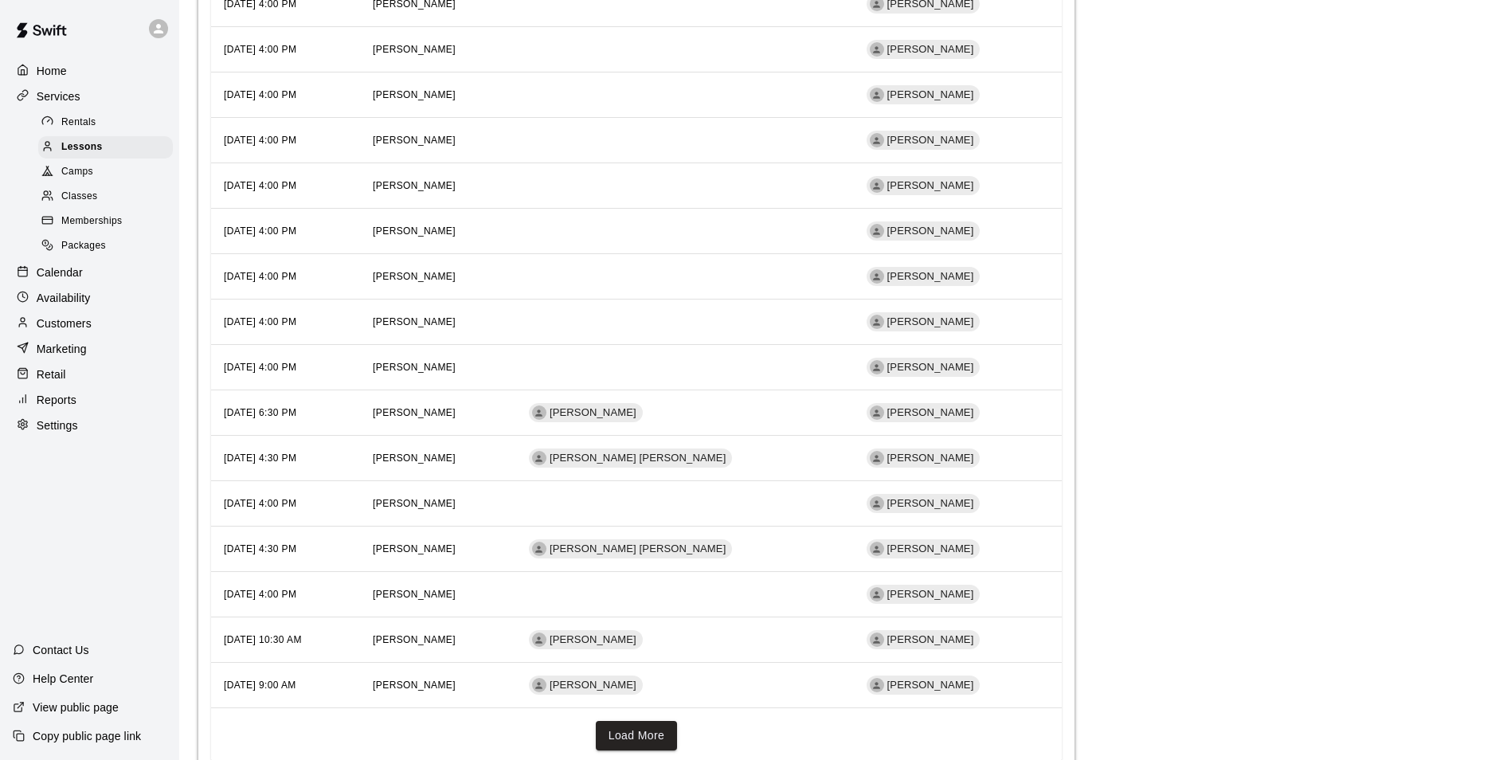
scroll to position [2256, 0]
